Goal: Transaction & Acquisition: Purchase product/service

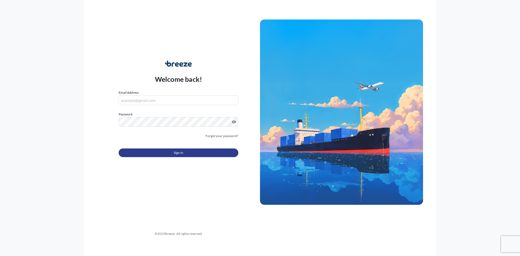
type input "[PERSON_NAME][EMAIL_ADDRESS][PERSON_NAME][DOMAIN_NAME]"
click at [169, 155] on button "Sign In" at bounding box center [179, 152] width 120 height 9
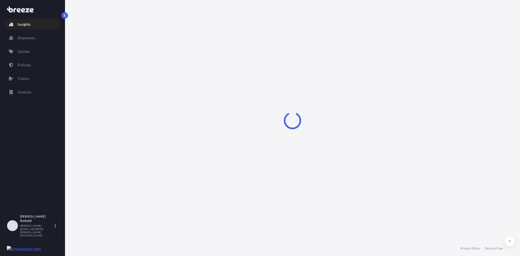
select select "2025"
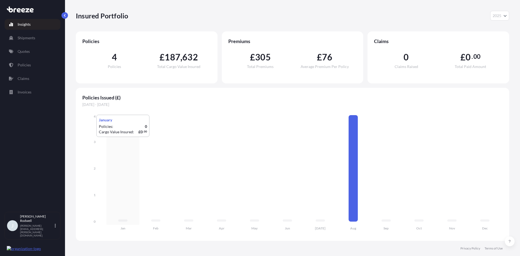
click at [27, 55] on link "Quotes" at bounding box center [33, 51] width 56 height 11
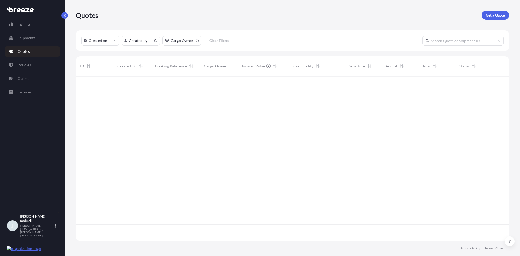
scroll to position [164, 429]
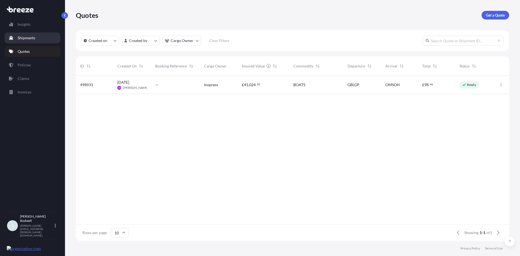
click at [30, 38] on p "Shipments" at bounding box center [27, 37] width 18 height 5
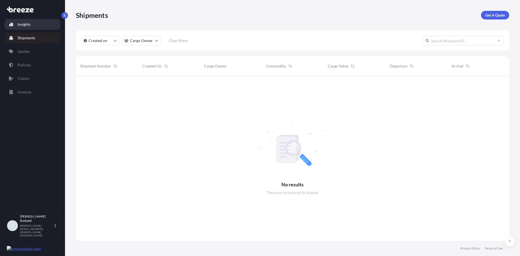
scroll to position [180, 429]
click at [30, 51] on link "Quotes" at bounding box center [33, 51] width 56 height 11
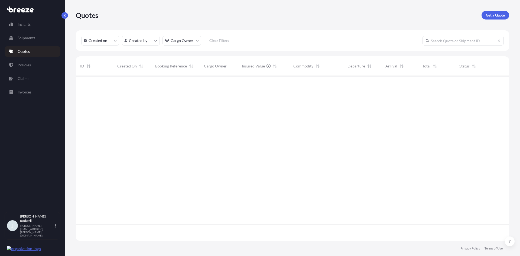
scroll to position [164, 429]
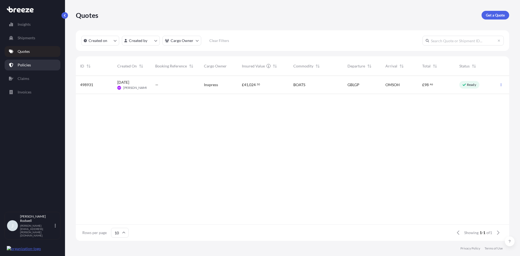
click at [27, 65] on p "Policies" at bounding box center [24, 64] width 13 height 5
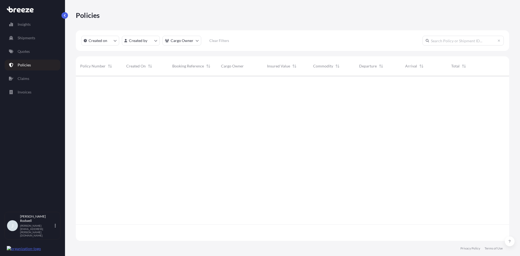
scroll to position [164, 429]
click at [30, 35] on link "Shipments" at bounding box center [33, 37] width 56 height 11
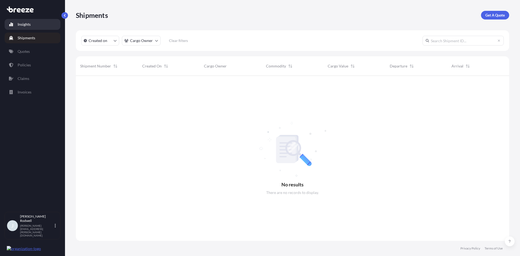
scroll to position [180, 429]
click at [30, 38] on p "Shipments" at bounding box center [27, 37] width 18 height 5
click at [34, 52] on link "Quotes" at bounding box center [33, 51] width 56 height 11
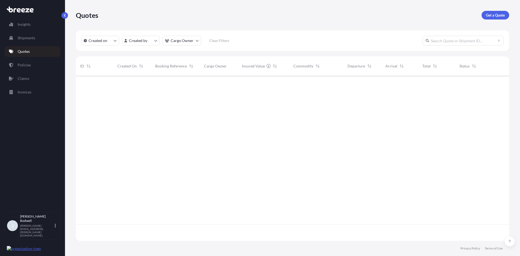
scroll to position [164, 429]
click at [494, 13] on p "Get a Quote" at bounding box center [494, 14] width 19 height 5
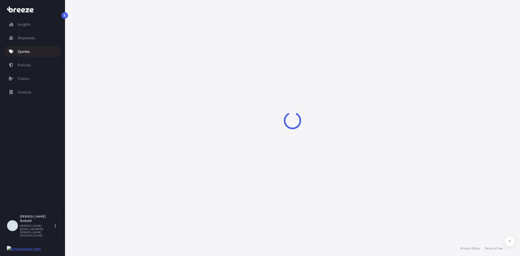
select select "Sea"
select select "1"
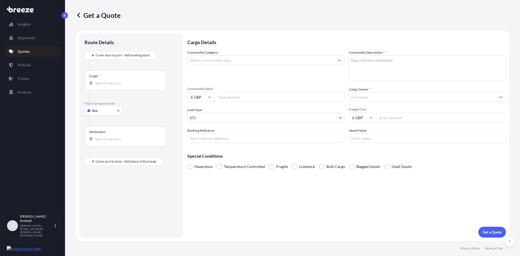
click at [114, 110] on body "Insights Shipments Quotes Policies Claims Invoices J [PERSON_NAME] [PERSON_NAME…" at bounding box center [260, 128] width 520 height 256
click at [97, 144] on span "Road" at bounding box center [99, 143] width 9 height 5
select select "Road"
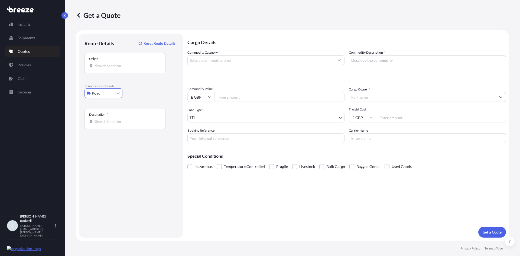
click at [117, 66] on input "Origin *" at bounding box center [127, 65] width 64 height 5
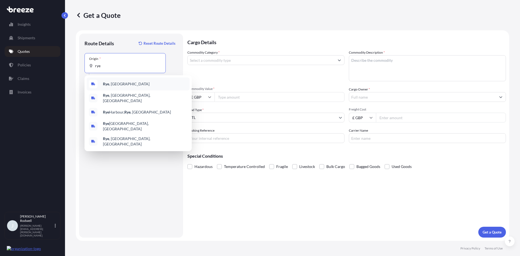
click at [106, 82] on b "Rye" at bounding box center [106, 83] width 6 height 5
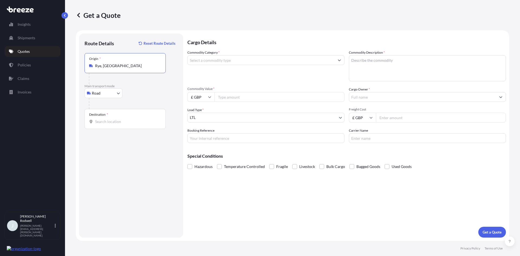
type input "Rye, [GEOGRAPHIC_DATA]"
click at [110, 125] on div "Destination *" at bounding box center [124, 119] width 81 height 20
click at [110, 124] on input "Destination *" at bounding box center [127, 121] width 64 height 5
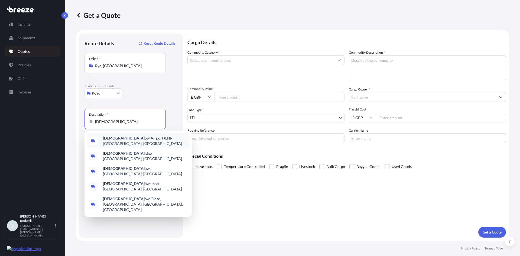
click at [126, 140] on span "[GEOGRAPHIC_DATA] (LHR), [GEOGRAPHIC_DATA], [GEOGRAPHIC_DATA]" at bounding box center [145, 140] width 84 height 11
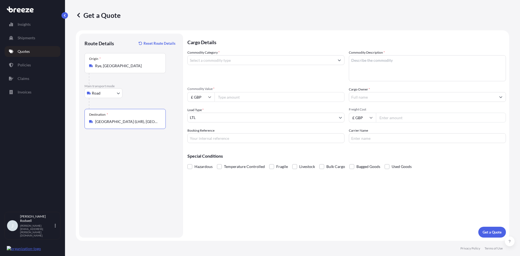
type input "[GEOGRAPHIC_DATA] (LHR), [GEOGRAPHIC_DATA], [GEOGRAPHIC_DATA]"
click at [107, 95] on body "5 options available. Insights Shipments Quotes Policies Claims Invoices J [PERS…" at bounding box center [260, 128] width 520 height 256
click at [100, 104] on div "Sea" at bounding box center [104, 107] width 34 height 10
select select "Sea"
click at [115, 65] on input "Place of loading" at bounding box center [127, 65] width 64 height 5
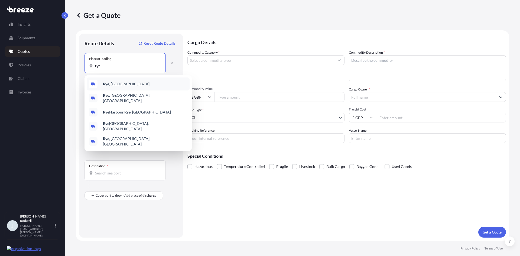
click at [111, 82] on span "Rye , [GEOGRAPHIC_DATA]" at bounding box center [126, 83] width 47 height 5
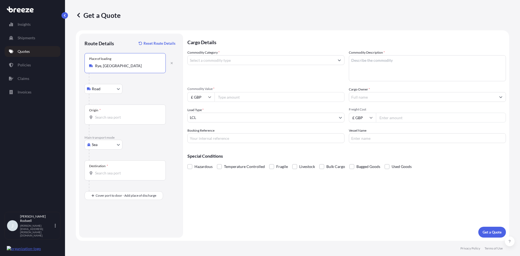
type input "Rye, [GEOGRAPHIC_DATA]"
click at [113, 88] on body "0 options available. 5 options available. 1 option available. 0 options availab…" at bounding box center [260, 128] width 520 height 256
click at [113, 110] on div "Origin *" at bounding box center [124, 114] width 81 height 20
click at [113, 114] on input "Origin *" at bounding box center [127, 116] width 64 height 5
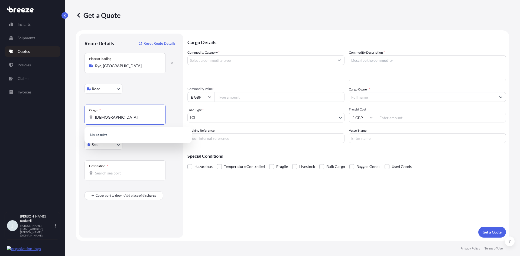
drag, startPoint x: 113, startPoint y: 118, endPoint x: 102, endPoint y: 108, distance: 14.2
click at [70, 122] on div "Get a Quote Route Details Reset Route Details Place of loading [GEOGRAPHIC_DATA…" at bounding box center [292, 120] width 455 height 241
type input "[DEMOGRAPHIC_DATA]"
click at [156, 81] on div at bounding box center [133, 78] width 89 height 11
click at [109, 145] on body "Insights Shipments Quotes Policies Claims Invoices J [PERSON_NAME] [PERSON_NAME…" at bounding box center [260, 128] width 520 height 256
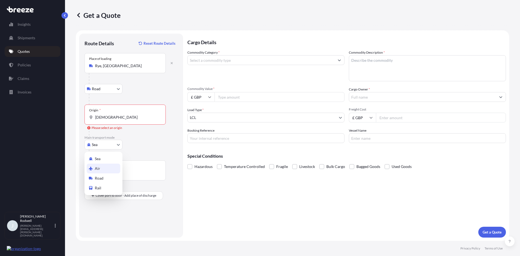
click at [100, 167] on div "Air" at bounding box center [104, 168] width 34 height 10
select select "Air"
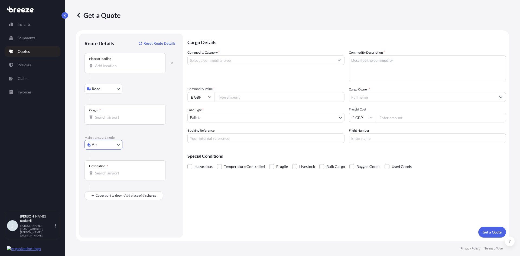
click at [116, 64] on input "Place of loading" at bounding box center [127, 65] width 64 height 5
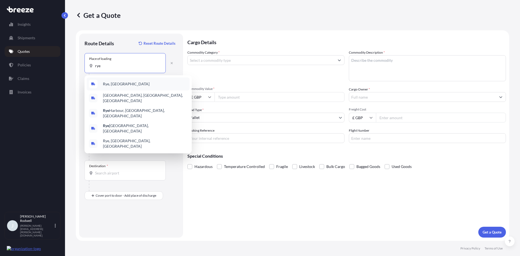
click at [106, 81] on div "Rye, [GEOGRAPHIC_DATA]" at bounding box center [138, 83] width 103 height 13
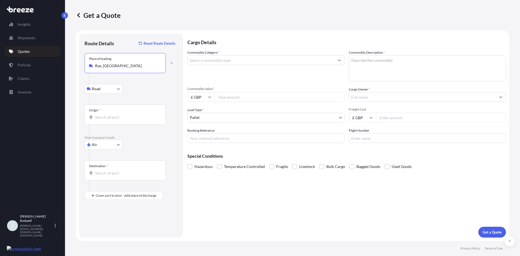
type input "Rye, [GEOGRAPHIC_DATA]"
click at [106, 116] on input "Origin *" at bounding box center [127, 116] width 64 height 5
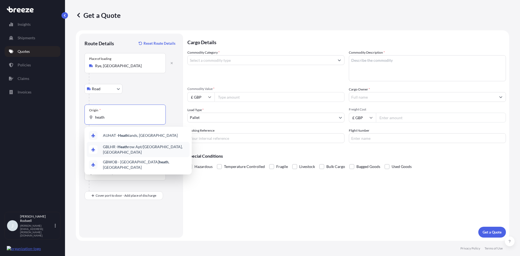
click at [144, 149] on span "GBLHR - Heath row Apt/[GEOGRAPHIC_DATA], [GEOGRAPHIC_DATA]" at bounding box center [145, 149] width 84 height 11
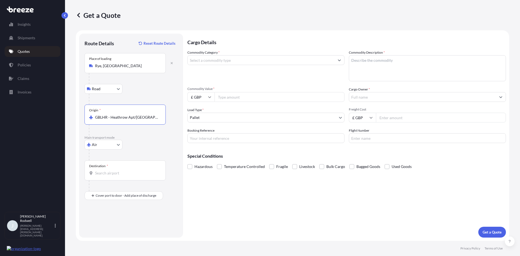
type input "GBLHR - Heathrow Apt/[GEOGRAPHIC_DATA], [GEOGRAPHIC_DATA]"
click at [115, 173] on input "Destination *" at bounding box center [127, 172] width 64 height 5
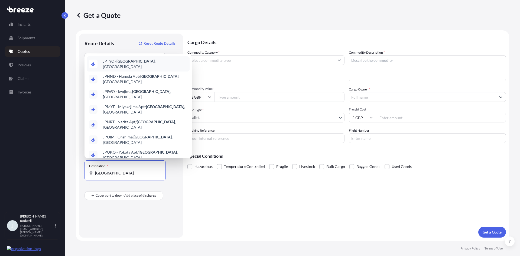
click at [130, 69] on span "JPTYO - [GEOGRAPHIC_DATA] , [GEOGRAPHIC_DATA]" at bounding box center [145, 63] width 84 height 11
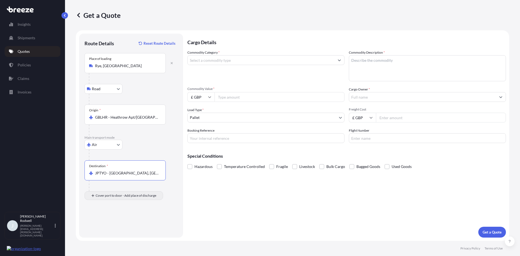
type input "JPTYO - [GEOGRAPHIC_DATA], [GEOGRAPHIC_DATA]"
click at [115, 225] on input "Place of Discharge" at bounding box center [127, 224] width 64 height 5
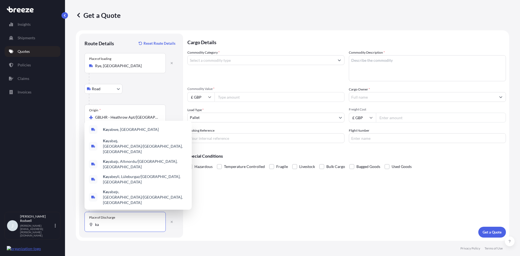
type input "k"
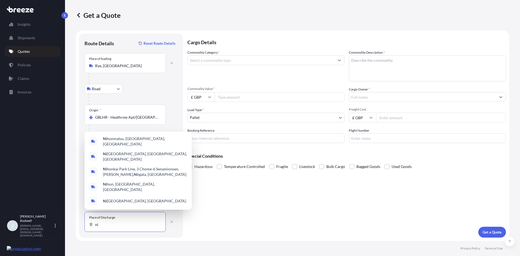
type input "n"
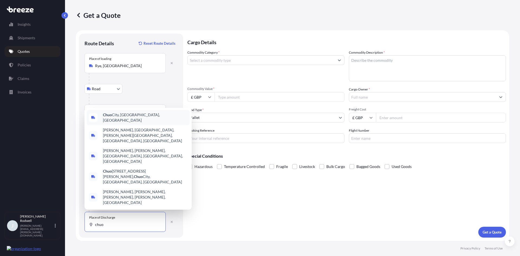
click at [124, 123] on span "[GEOGRAPHIC_DATA], [GEOGRAPHIC_DATA], [GEOGRAPHIC_DATA]" at bounding box center [145, 117] width 84 height 11
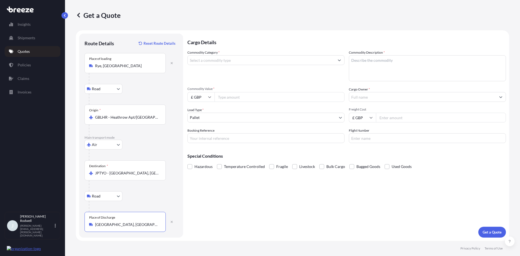
type input "[GEOGRAPHIC_DATA], [GEOGRAPHIC_DATA], [GEOGRAPHIC_DATA]"
click at [338, 60] on icon "Show suggestions" at bounding box center [338, 59] width 3 height 3
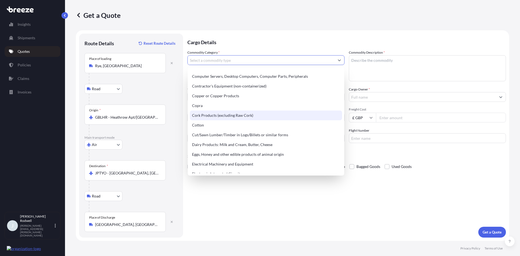
scroll to position [259, 0]
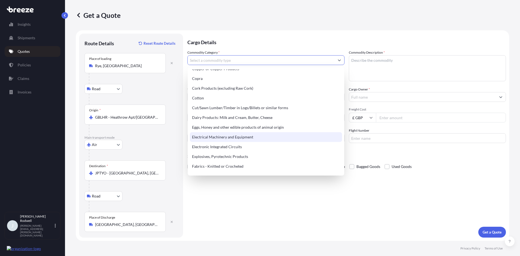
click at [213, 136] on div "Electrical Machinery and Equipment" at bounding box center [266, 137] width 152 height 10
type input "Electrical Machinery and Equipment"
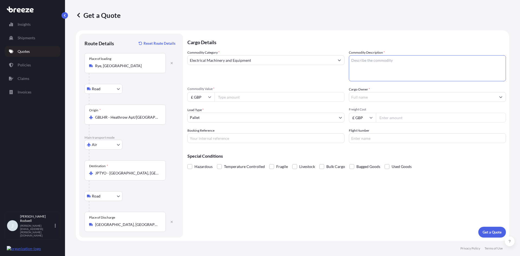
click at [382, 63] on textarea "Commodity Description *" at bounding box center [427, 68] width 157 height 26
click at [421, 60] on textarea "Commodity Description *" at bounding box center [427, 68] width 157 height 26
paste textarea "Costumes props 85 items"
click at [411, 59] on textarea "Costumes props 85 items" at bounding box center [427, 68] width 157 height 26
paste textarea "video and photo camera equipment"
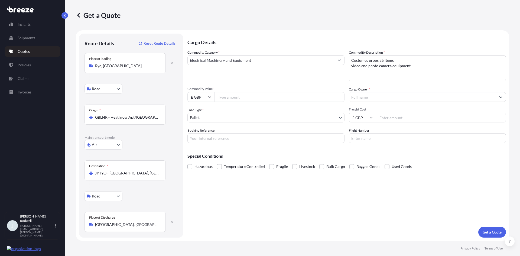
click at [421, 67] on textarea "Costumes props 85 items video and photo camera equipment" at bounding box center [427, 68] width 157 height 26
paste textarea "musical instruments and accessories 12 items"
click at [431, 71] on textarea "Costumes props 85 items video and photo camera equipment musical instruments an…" at bounding box center [427, 68] width 157 height 26
paste textarea "costume pieces 367"
click at [387, 75] on textarea "Costumes props 85 items video and photo camera equipment musical instruments an…" at bounding box center [427, 68] width 157 height 26
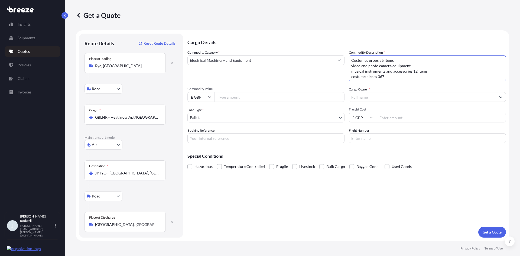
scroll to position [3, 0]
paste textarea "sewing machine + Upholstery Accessories"
type textarea "Costumes props 85 items video and photo camera equipment musical instruments an…"
click at [256, 98] on input "Commodity Value *" at bounding box center [279, 97] width 130 height 10
type input "40000"
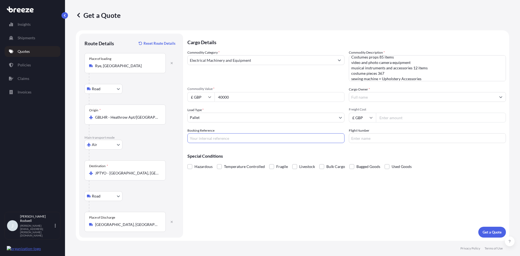
click at [224, 141] on input "Booking Reference" at bounding box center [265, 138] width 157 height 10
type input "FE3693"
click at [398, 116] on input "Freight Cost" at bounding box center [441, 118] width 130 height 10
type input "4500"
click at [372, 97] on input "Cargo Owner *" at bounding box center [422, 97] width 147 height 10
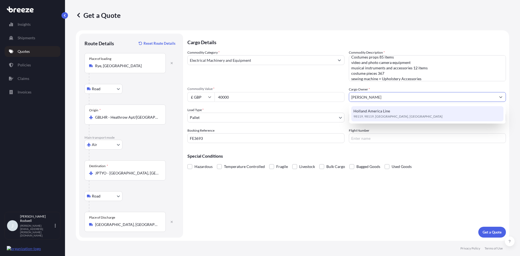
click at [386, 107] on div "Holland America Line 98119, 98119, [GEOGRAPHIC_DATA], [GEOGRAPHIC_DATA]" at bounding box center [427, 113] width 152 height 15
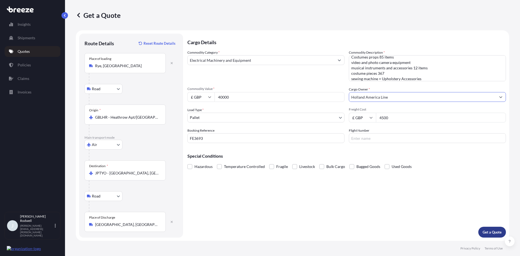
type input "Holland America Line"
click at [491, 231] on p "Get a Quote" at bounding box center [491, 231] width 19 height 5
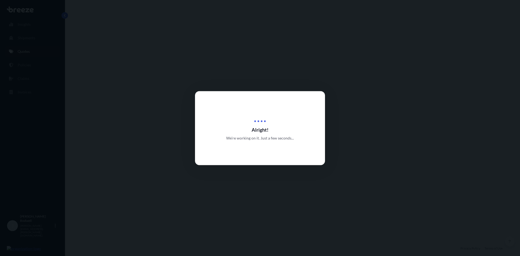
select select "Road"
select select "Air"
select select "Road"
select select "1"
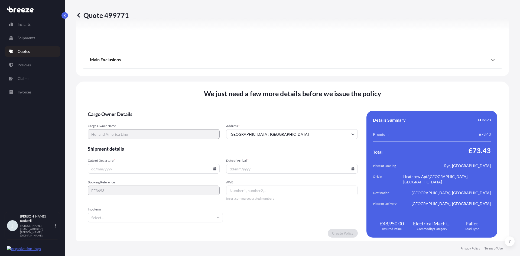
scroll to position [710, 0]
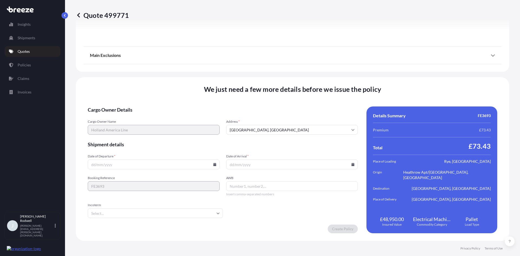
click at [142, 165] on input "Date of Departure *" at bounding box center [154, 164] width 132 height 10
click at [213, 165] on icon at bounding box center [214, 164] width 3 height 3
click at [138, 126] on button "24" at bounding box center [140, 126] width 9 height 9
type input "[DATE]"
click at [276, 165] on input "Date of Arrival *" at bounding box center [292, 164] width 132 height 10
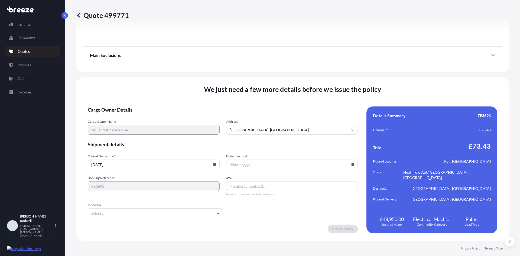
click at [351, 165] on icon at bounding box center [352, 164] width 3 height 3
click at [329, 72] on button at bounding box center [326, 73] width 9 height 9
click at [316, 94] on button "4" at bounding box center [315, 95] width 9 height 9
type input "[DATE]"
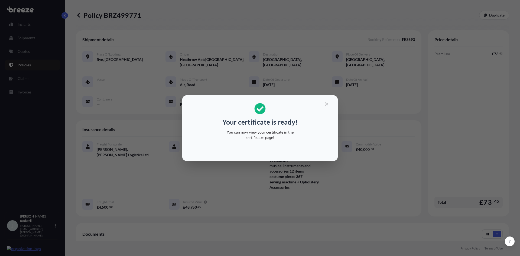
click at [356, 134] on div "Your certificate is ready! You can now view your certificate in the certificate…" at bounding box center [260, 128] width 520 height 256
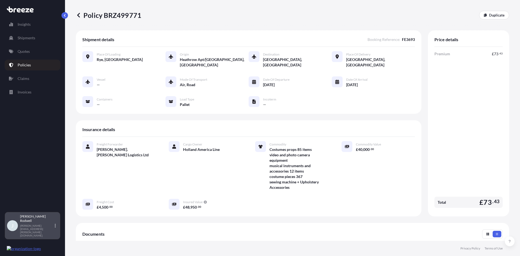
click at [55, 227] on icon at bounding box center [55, 226] width 1 height 4
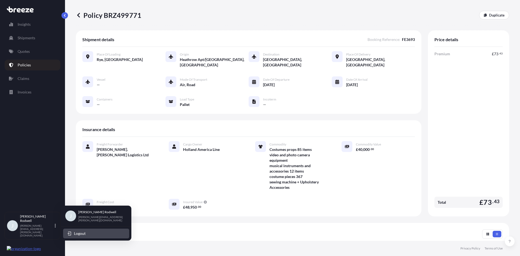
click at [86, 232] on button "Logout" at bounding box center [96, 233] width 66 height 10
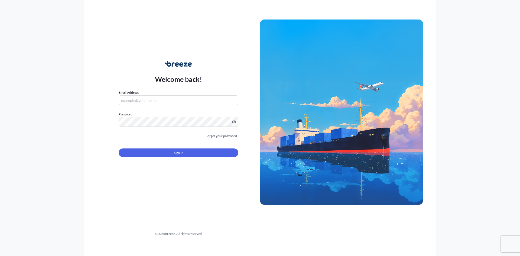
type input "[PERSON_NAME][EMAIL_ADDRESS][PERSON_NAME][DOMAIN_NAME]"
